Goal: Information Seeking & Learning: Find specific fact

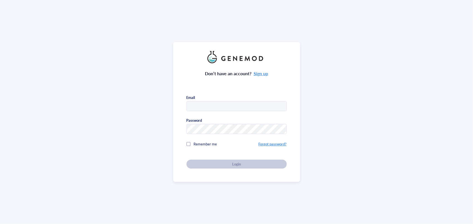
type input "[EMAIL_ADDRESS][DOMAIN_NAME]"
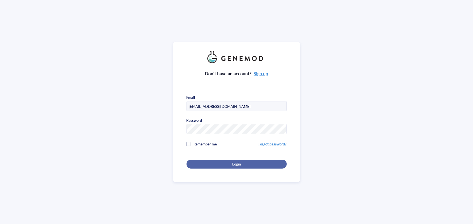
click at [241, 163] on div "Login" at bounding box center [236, 163] width 82 height 5
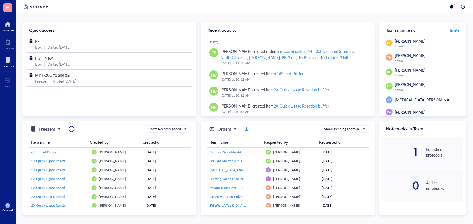
click at [8, 55] on div "Inventory" at bounding box center [8, 62] width 16 height 16
click at [5, 60] on div at bounding box center [8, 59] width 12 height 9
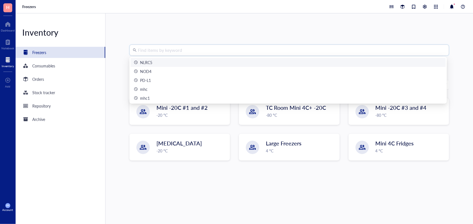
click at [181, 48] on input "search" at bounding box center [292, 50] width 308 height 11
click at [176, 61] on div "NLRC5" at bounding box center [288, 62] width 309 height 6
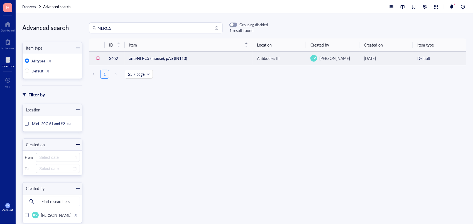
click at [197, 60] on td "anti-NLRC5 (mouse), pAb (IN113)" at bounding box center [189, 58] width 128 height 13
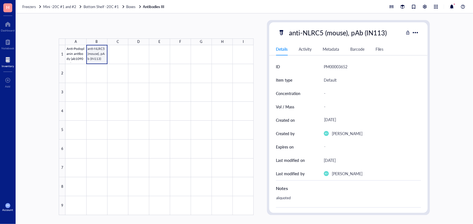
click at [99, 55] on div at bounding box center [159, 130] width 188 height 170
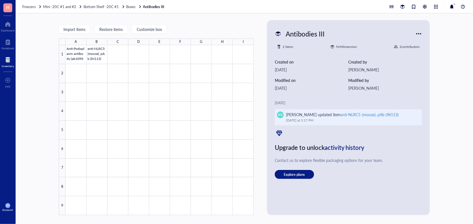
click at [355, 115] on div "anti-NLRC5 (mouse), pAb (IN113)" at bounding box center [370, 115] width 58 height 6
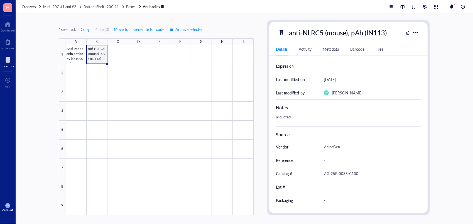
scroll to position [92, 0]
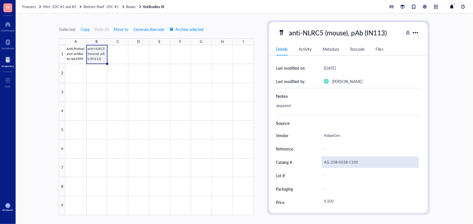
click at [359, 163] on div "AG-25B-0038-C100" at bounding box center [370, 162] width 97 height 12
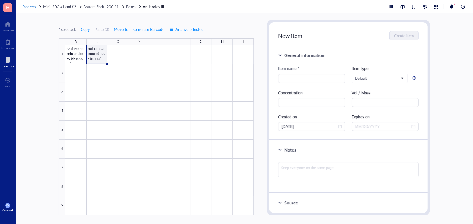
click at [35, 7] on span "Freezers" at bounding box center [29, 6] width 14 height 5
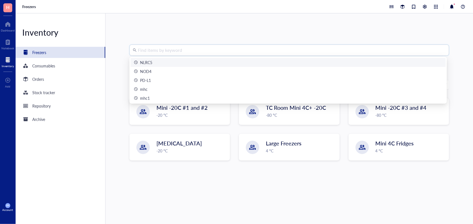
click at [186, 51] on input "search" at bounding box center [292, 50] width 308 height 11
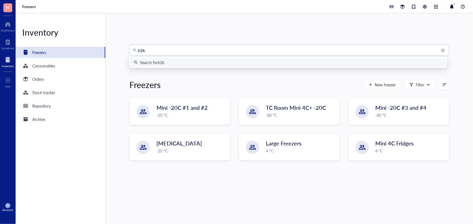
type input "h2kb"
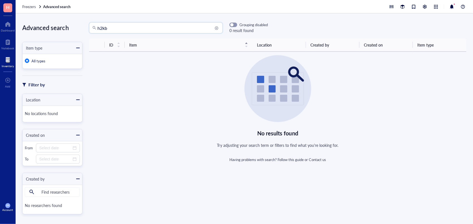
click at [118, 25] on input "h2kb" at bounding box center [158, 28] width 122 height 11
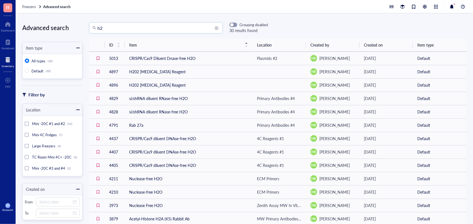
click at [118, 25] on input "h2" at bounding box center [158, 28] width 122 height 11
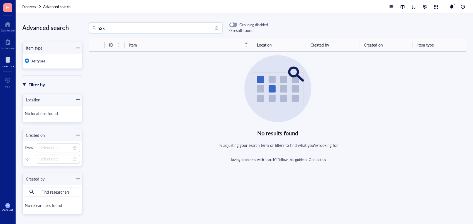
click at [106, 28] on input "h2k" at bounding box center [158, 28] width 122 height 11
type input "h"
type input "mhc 1"
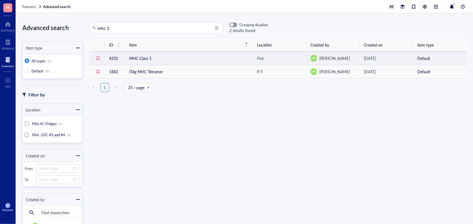
click at [169, 57] on td "MHC Class 1" at bounding box center [189, 58] width 128 height 13
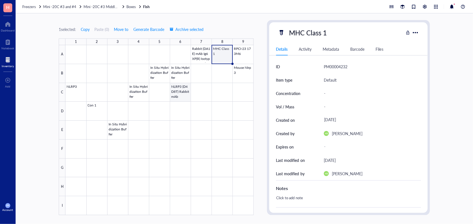
click at [183, 91] on div at bounding box center [159, 130] width 188 height 170
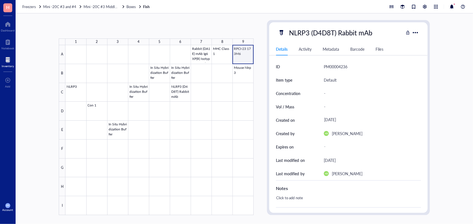
click at [236, 53] on div at bounding box center [159, 130] width 188 height 170
click at [228, 53] on div at bounding box center [159, 130] width 188 height 170
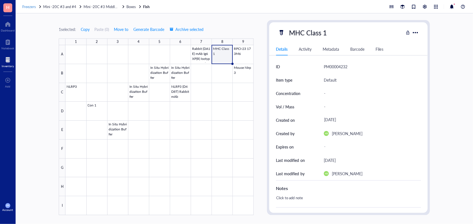
click at [32, 6] on span "Freezers" at bounding box center [29, 6] width 14 height 5
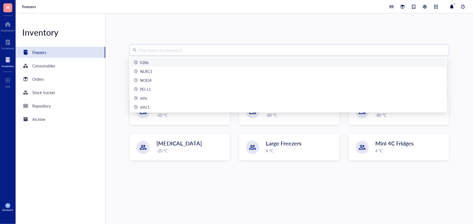
click at [212, 54] on input "search" at bounding box center [292, 50] width 308 height 11
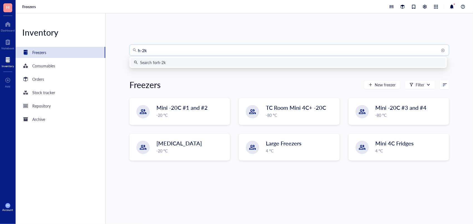
type input "h-2kb"
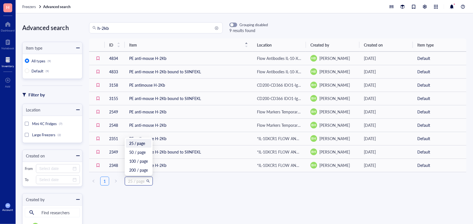
click at [142, 182] on span "25 / page" at bounding box center [138, 181] width 21 height 8
click at [171, 188] on div "ID Item Location Created by Created on Item type 4834 PE anti-mouse H-2Kb Flow …" at bounding box center [277, 113] width 377 height 151
click at [5, 43] on div at bounding box center [7, 42] width 13 height 9
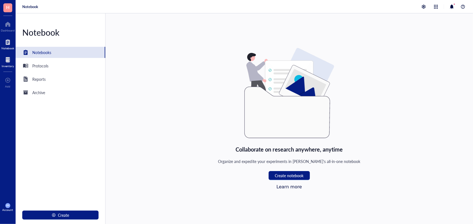
click at [3, 55] on div "Inventory" at bounding box center [8, 62] width 16 height 16
click at [3, 58] on div at bounding box center [8, 59] width 12 height 9
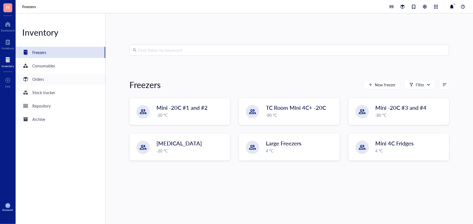
click at [47, 79] on div "Orders" at bounding box center [61, 79] width 90 height 11
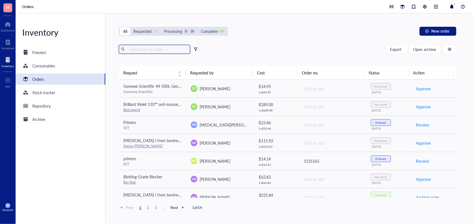
click at [149, 49] on input "text" at bounding box center [157, 49] width 61 height 8
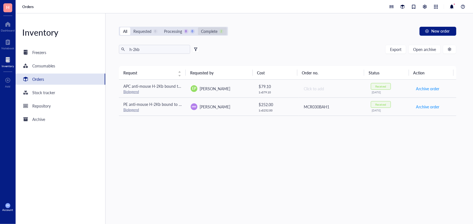
click at [217, 29] on div "Complete" at bounding box center [209, 31] width 16 height 6
click at [198, 27] on input "Complete 2" at bounding box center [198, 27] width 0 height 0
drag, startPoint x: 152, startPoint y: 50, endPoint x: 116, endPoint y: 49, distance: 36.2
click at [116, 49] on div "All Requested 0 Processing 0 0 Complete 2 New order h-2kb Export Open archive R…" at bounding box center [288, 118] width 364 height 210
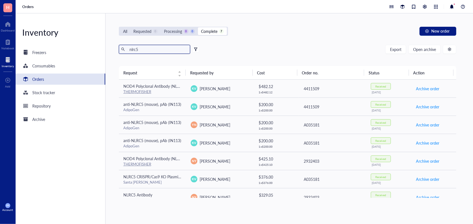
scroll to position [8, 0]
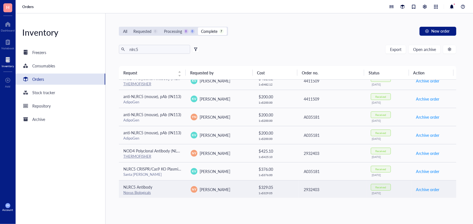
click at [171, 193] on div "Novus Biologicals" at bounding box center [152, 192] width 58 height 5
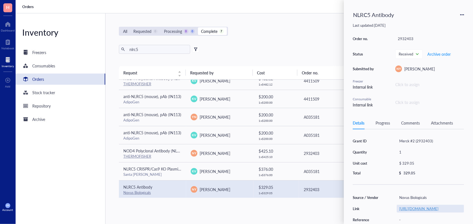
click at [427, 206] on link "[URL][DOMAIN_NAME]" at bounding box center [418, 208] width 39 height 5
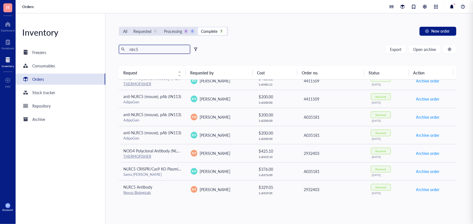
drag, startPoint x: 141, startPoint y: 50, endPoint x: 110, endPoint y: 43, distance: 31.8
click at [110, 43] on div "All Requested 0 Processing 0 0 Complete 7 New order nlrc5 Export Open archive R…" at bounding box center [288, 118] width 364 height 210
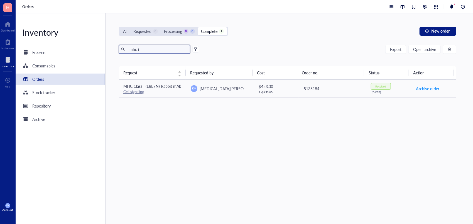
type input "mhc i"
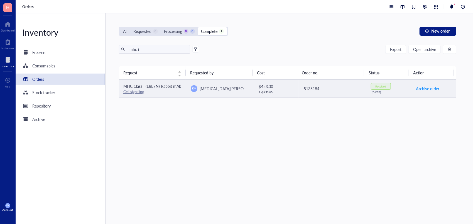
click at [163, 87] on span "MHC Class I (E8E7N) Rabbit mAb" at bounding box center [152, 86] width 58 height 6
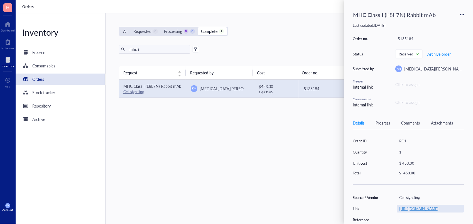
click at [420, 211] on link "[URL][DOMAIN_NAME]" at bounding box center [418, 208] width 39 height 5
click at [39, 75] on div "Orders" at bounding box center [61, 79] width 90 height 11
click at [175, 28] on div "Processing" at bounding box center [173, 31] width 18 height 6
click at [161, 27] on input "Processing 0 0" at bounding box center [161, 27] width 0 height 0
click at [142, 49] on input "mhc i" at bounding box center [157, 49] width 61 height 8
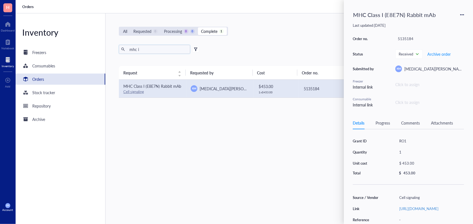
click at [142, 49] on input "mhc i" at bounding box center [157, 49] width 61 height 8
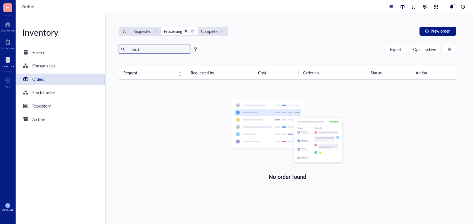
drag, startPoint x: 155, startPoint y: 50, endPoint x: 76, endPoint y: 46, distance: 79.5
click at [76, 46] on div "Inventory Freezers Consumables Orders Stock tracker Repository Archive All Requ…" at bounding box center [244, 118] width 457 height 210
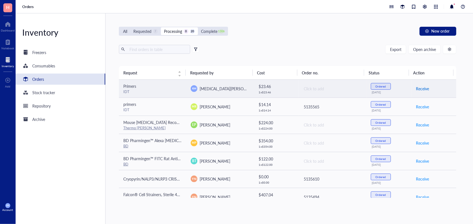
click at [417, 87] on span "Receive" at bounding box center [422, 88] width 13 height 6
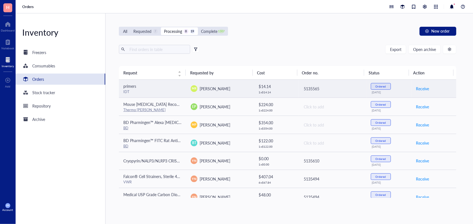
click at [178, 90] on div "IDT" at bounding box center [152, 91] width 58 height 5
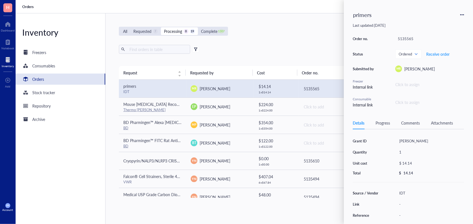
click at [460, 92] on div "Order no. 5135565 Status Ordered Receive order Submitted by MR Mahere RezazadeB…" at bounding box center [408, 71] width 111 height 73
click at [448, 137] on div "Mathers" at bounding box center [430, 141] width 67 height 8
click at [349, 145] on div "primers Last updated: August 28, 2025 Order no. 5135565 Status Ordered Receive …" at bounding box center [408, 112] width 129 height 224
click at [366, 171] on div "Total" at bounding box center [367, 172] width 28 height 5
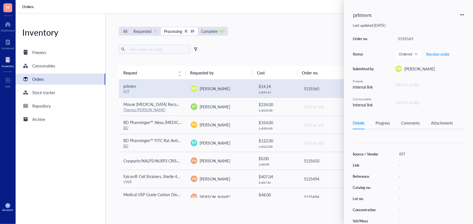
scroll to position [28, 0]
click at [386, 123] on div "Progress" at bounding box center [383, 123] width 14 height 6
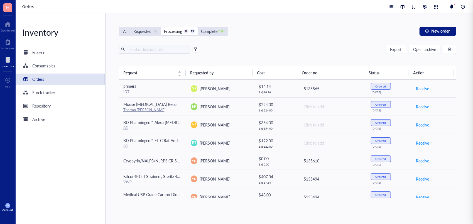
click at [288, 59] on div "Export Open archive Requester Requested on Source / Vendor Last updated" at bounding box center [287, 55] width 337 height 21
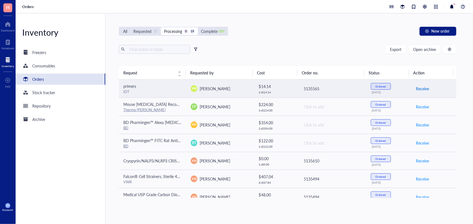
click at [420, 91] on span "Receive" at bounding box center [422, 88] width 13 height 6
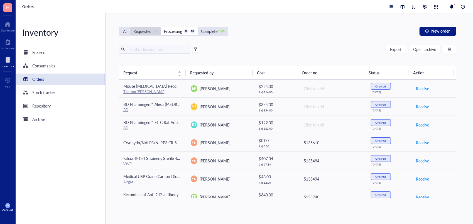
click at [143, 32] on div "Requested" at bounding box center [142, 31] width 18 height 6
click at [130, 27] on input "Requested 7" at bounding box center [130, 27] width 0 height 0
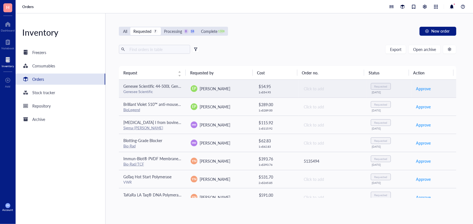
click at [177, 93] on div "Genesee Scientific" at bounding box center [152, 91] width 58 height 5
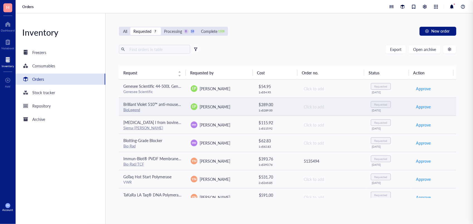
click at [183, 104] on td "Brilliant Violet 510™ anti-mouse Ly-6G Antibody BioLegend" at bounding box center [152, 106] width 67 height 18
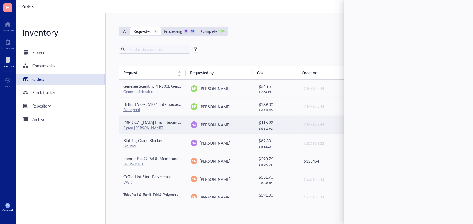
click at [183, 127] on td "Deoxyribonuclease I from bovine pancreas,Type IV, lyophilized powder, ≥2,000 Ku…" at bounding box center [152, 125] width 67 height 18
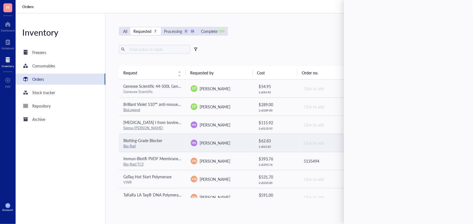
click at [180, 138] on div "Blotting-Grade Blocker" at bounding box center [152, 140] width 58 height 6
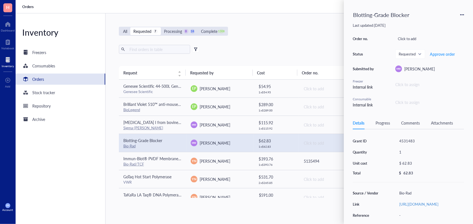
click at [279, 31] on div "All Requested 7 Processing 0 18 Complete 1308 New order" at bounding box center [287, 31] width 337 height 9
